Goal: Register for event/course

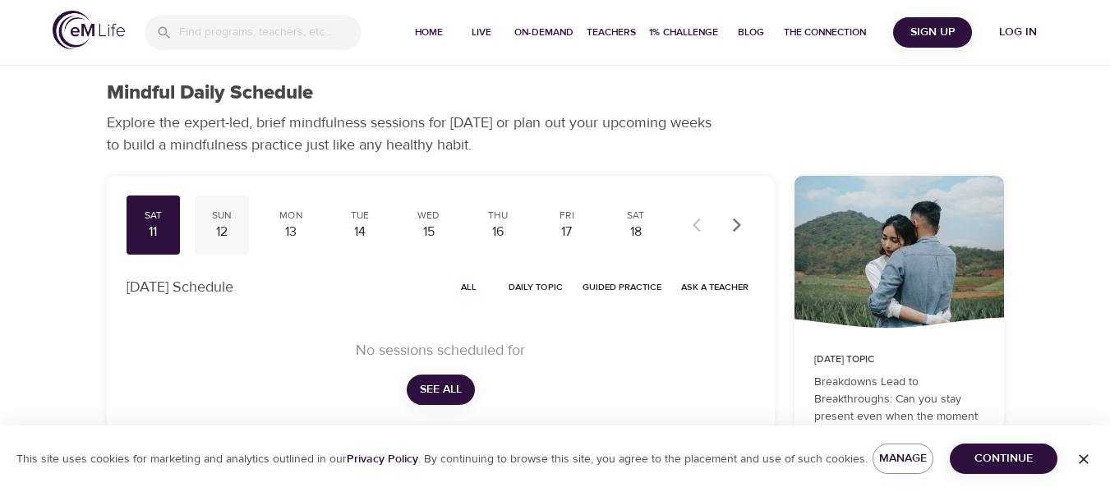
click at [219, 215] on div "Sun" at bounding box center [221, 216] width 41 height 14
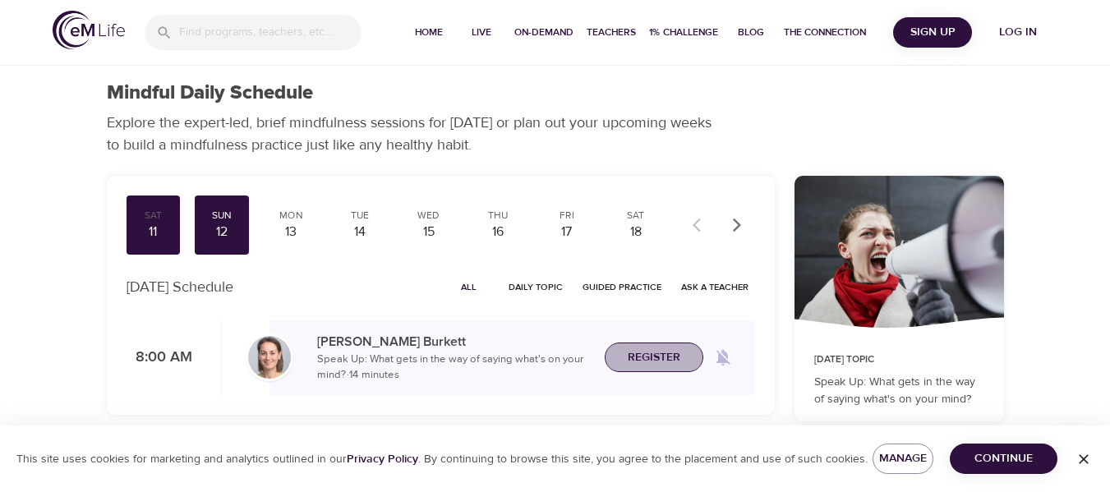
click at [684, 356] on span "Register" at bounding box center [654, 358] width 72 height 21
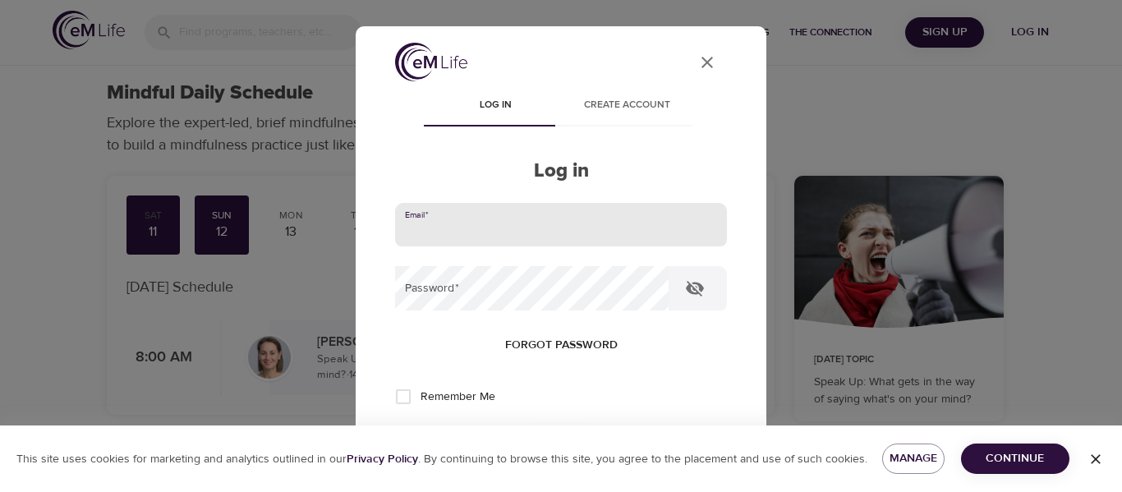
click at [572, 227] on input "email" at bounding box center [561, 225] width 332 height 44
type input "[EMAIL_ADDRESS][PERSON_NAME][DOMAIN_NAME]"
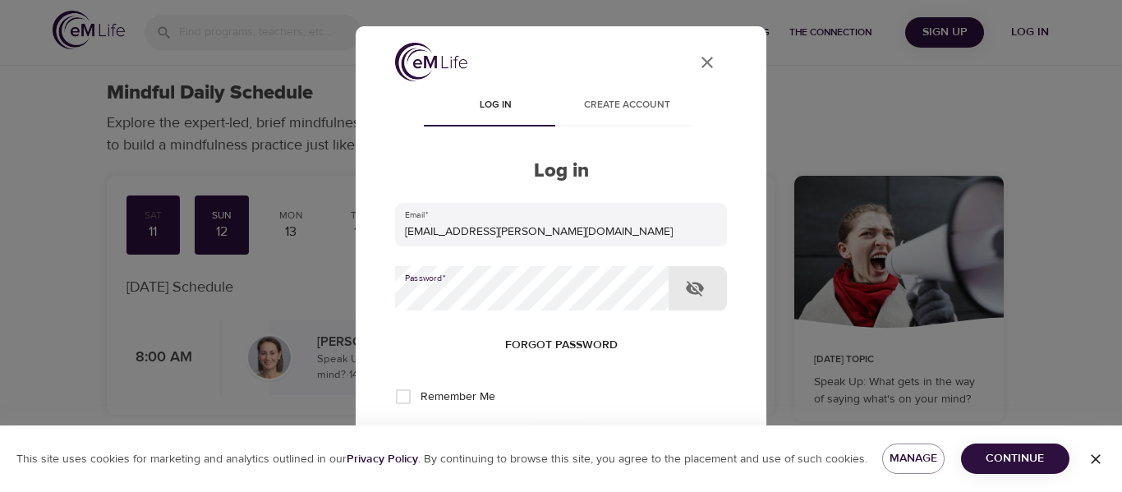
click at [521, 434] on button "Log in" at bounding box center [561, 451] width 81 height 35
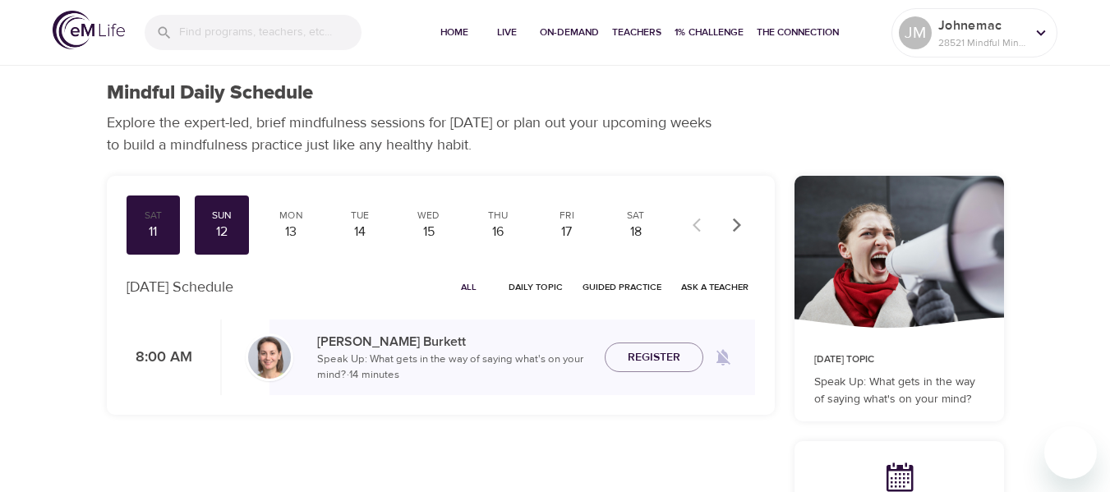
checkbox input "true"
click at [336, 293] on div "[DATE] Schedule All Daily Topic Guided Practice Ask a Teacher" at bounding box center [441, 287] width 642 height 39
click at [663, 362] on span "Register" at bounding box center [654, 358] width 53 height 21
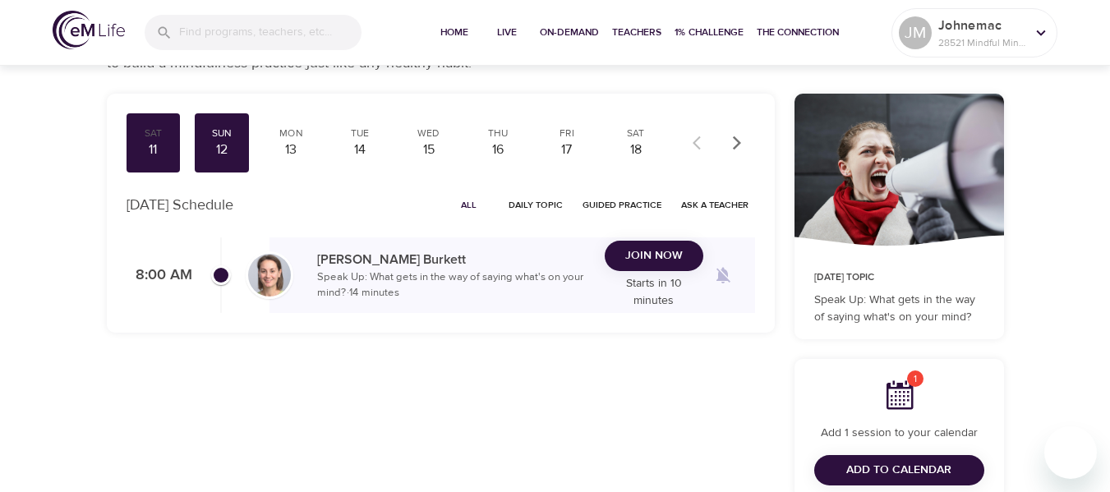
drag, startPoint x: 672, startPoint y: 263, endPoint x: 677, endPoint y: 270, distance: 8.9
click at [677, 270] on button "Join Now" at bounding box center [654, 256] width 99 height 30
